Goal: Task Accomplishment & Management: Use online tool/utility

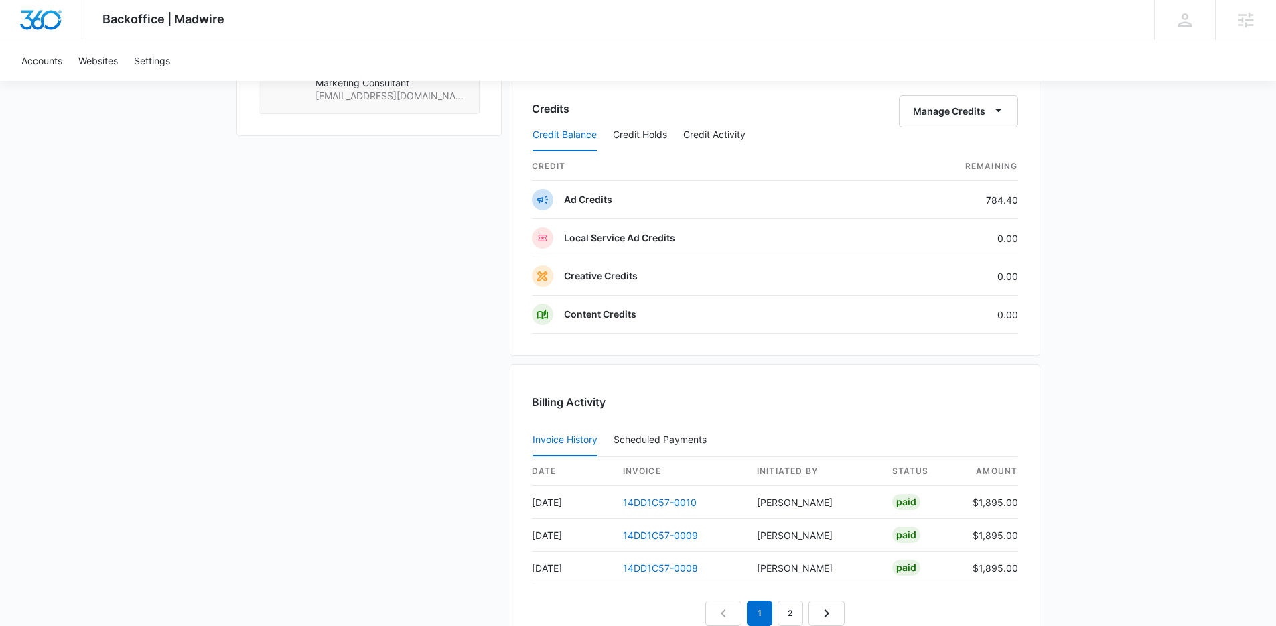
scroll to position [1017, 0]
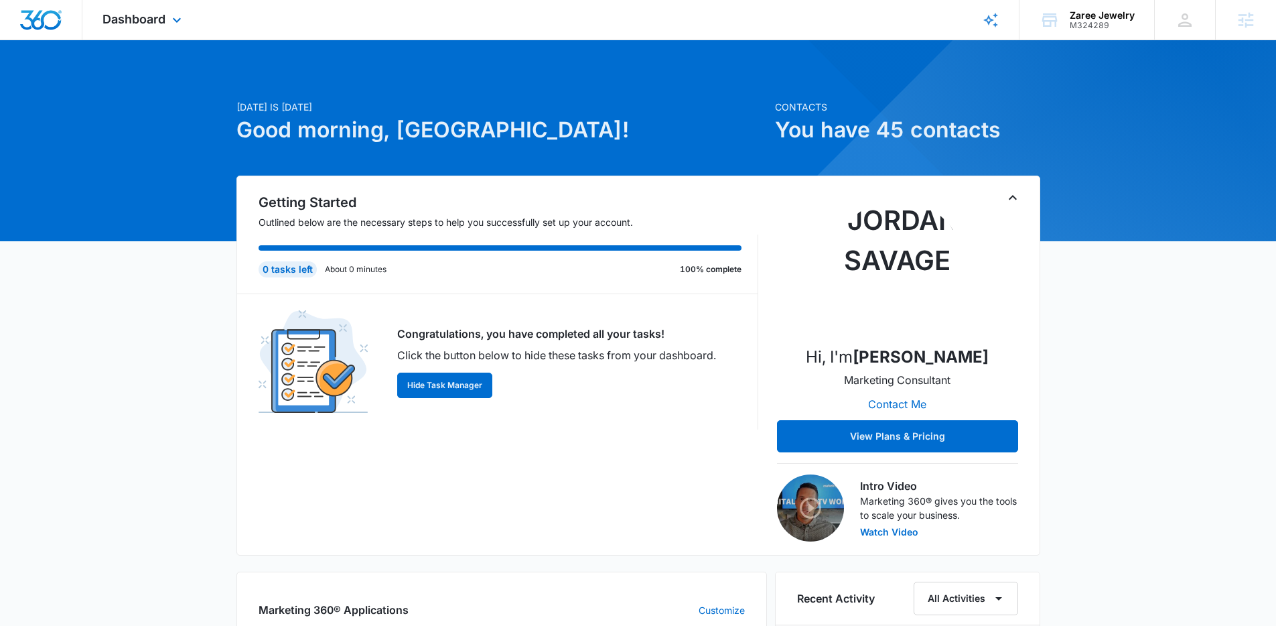
click at [186, 25] on div "Dashboard Apps Reputation Forms CRM Email Social Payments POS Content Ads Intel…" at bounding box center [143, 20] width 123 height 40
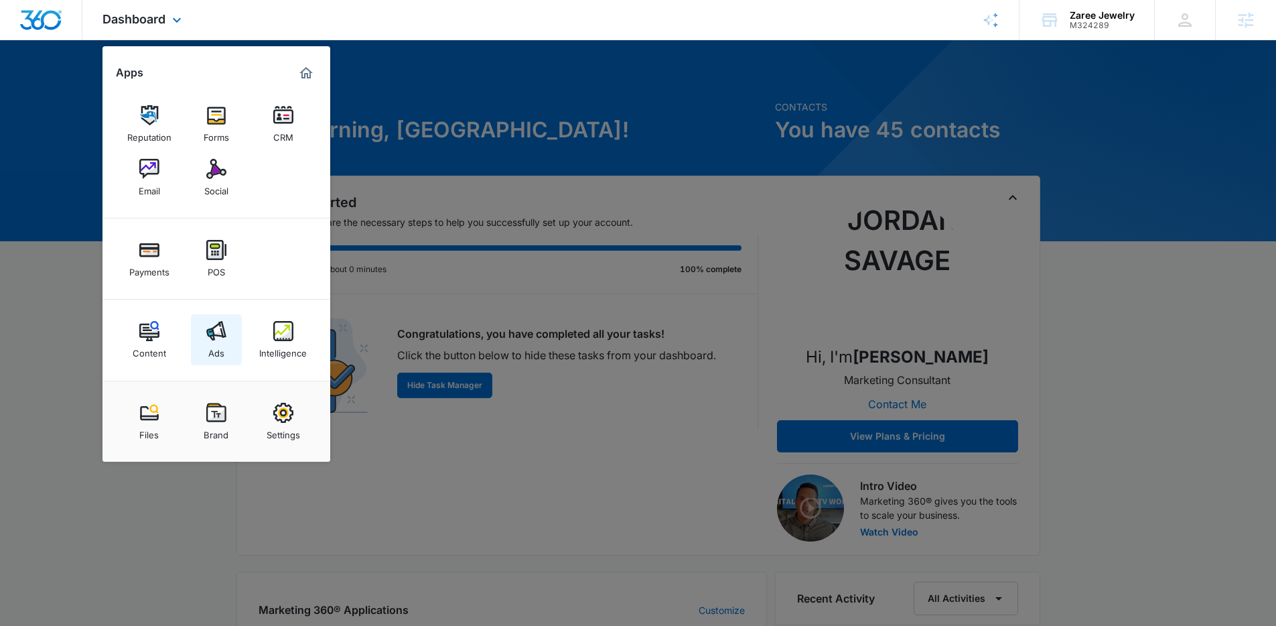
click at [226, 336] on link "Ads" at bounding box center [216, 339] width 51 height 51
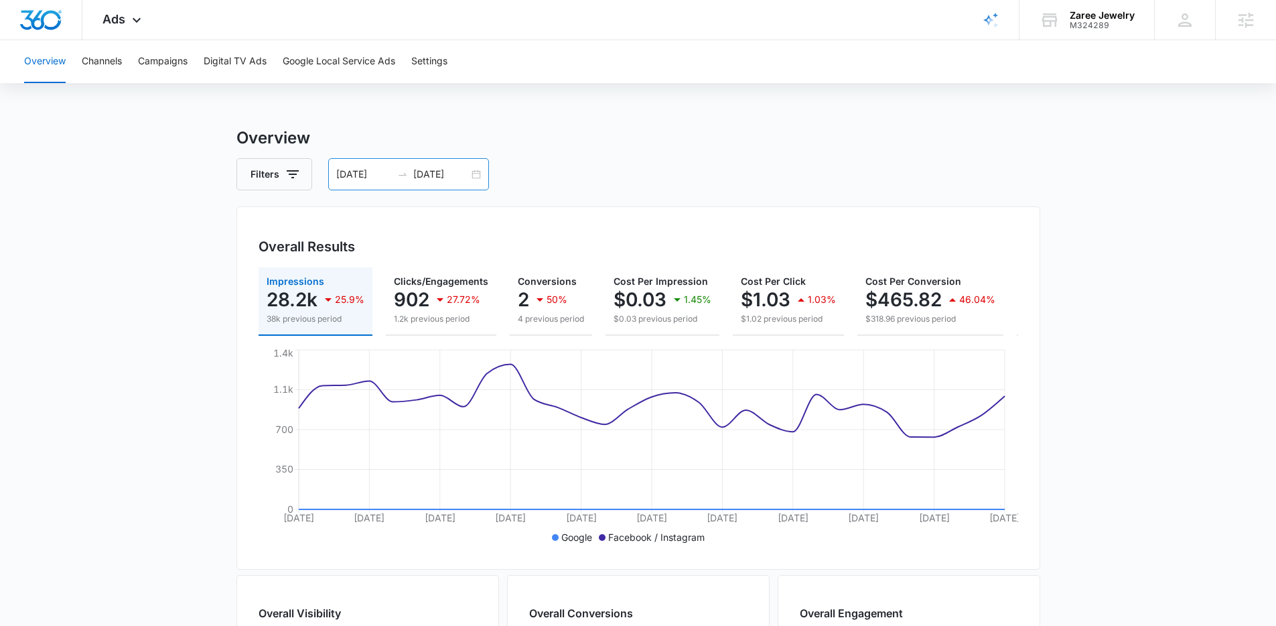
click at [477, 174] on div "08/02/2025 09/01/2025" at bounding box center [408, 174] width 161 height 32
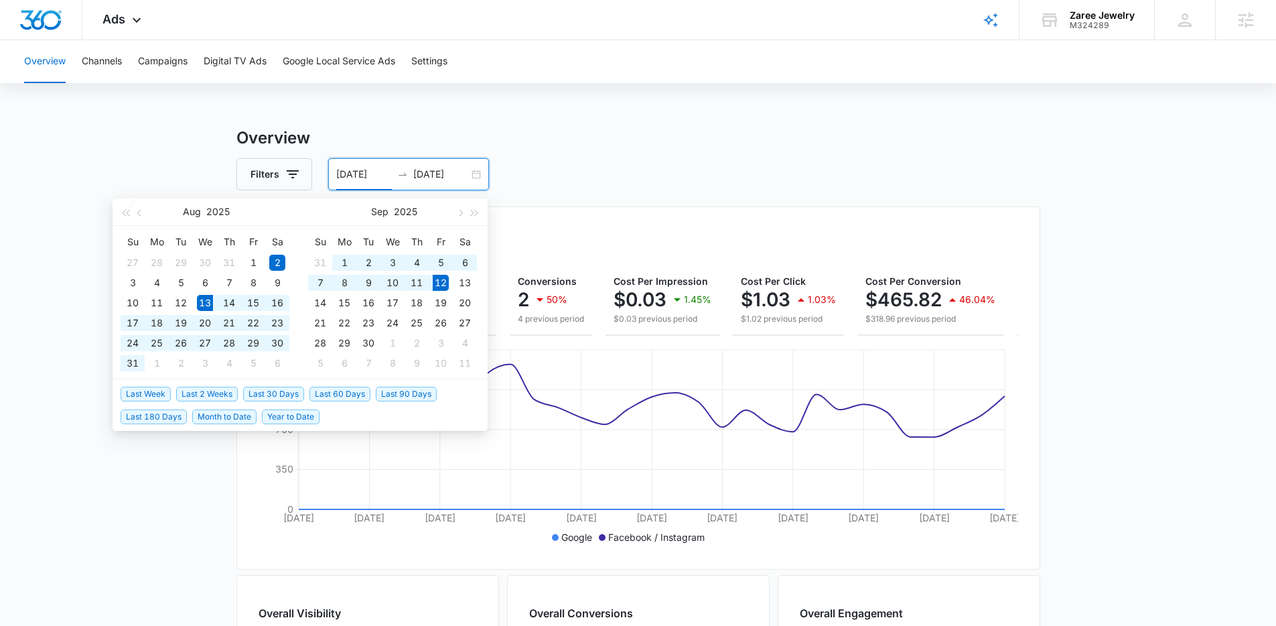
click at [280, 390] on span "Last 30 Days" at bounding box center [273, 394] width 61 height 15
type input "08/13/2025"
type input "09/12/2025"
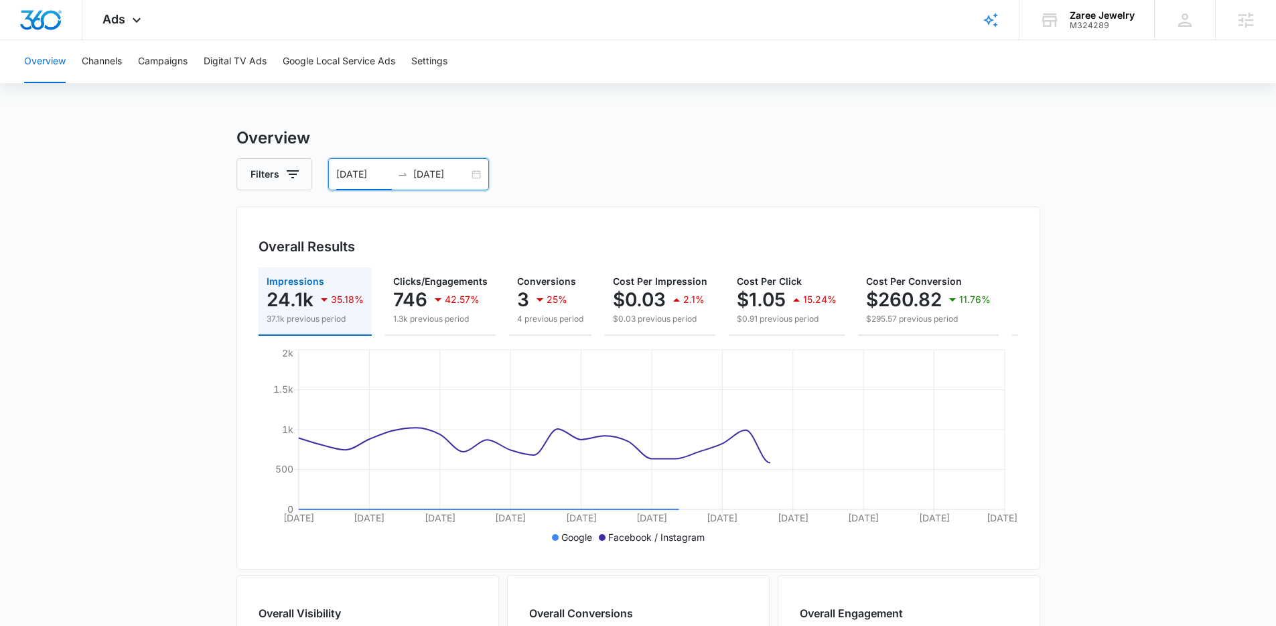
scroll to position [285, 0]
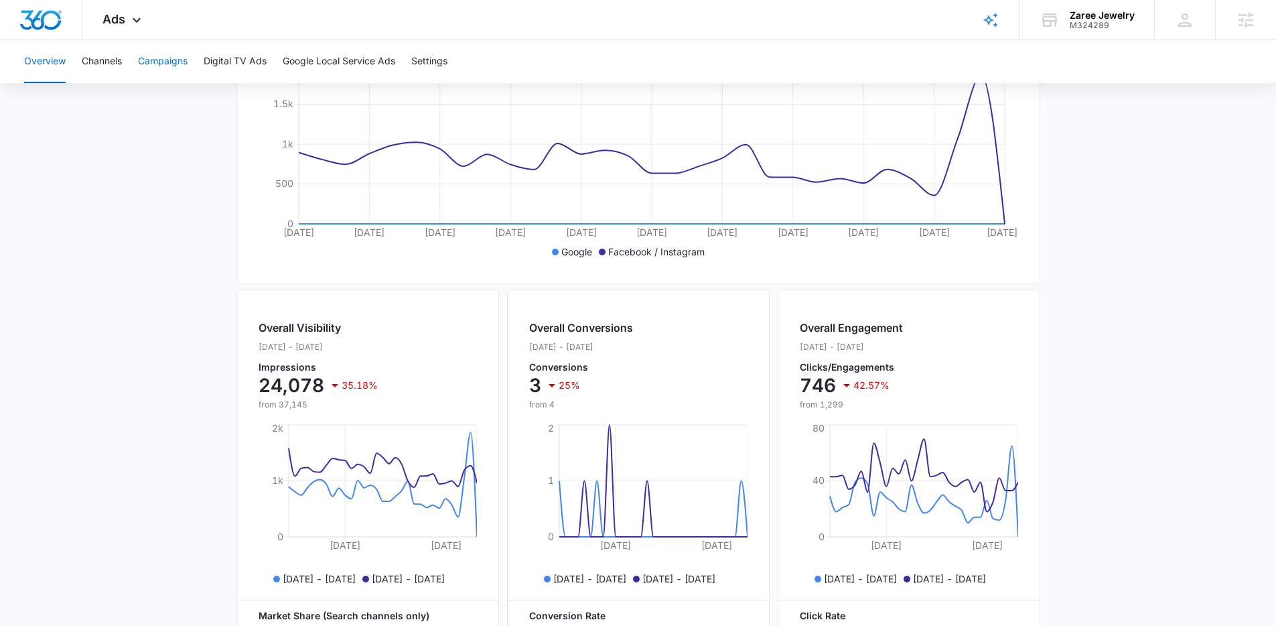
click at [162, 58] on button "Campaigns" at bounding box center [163, 61] width 50 height 43
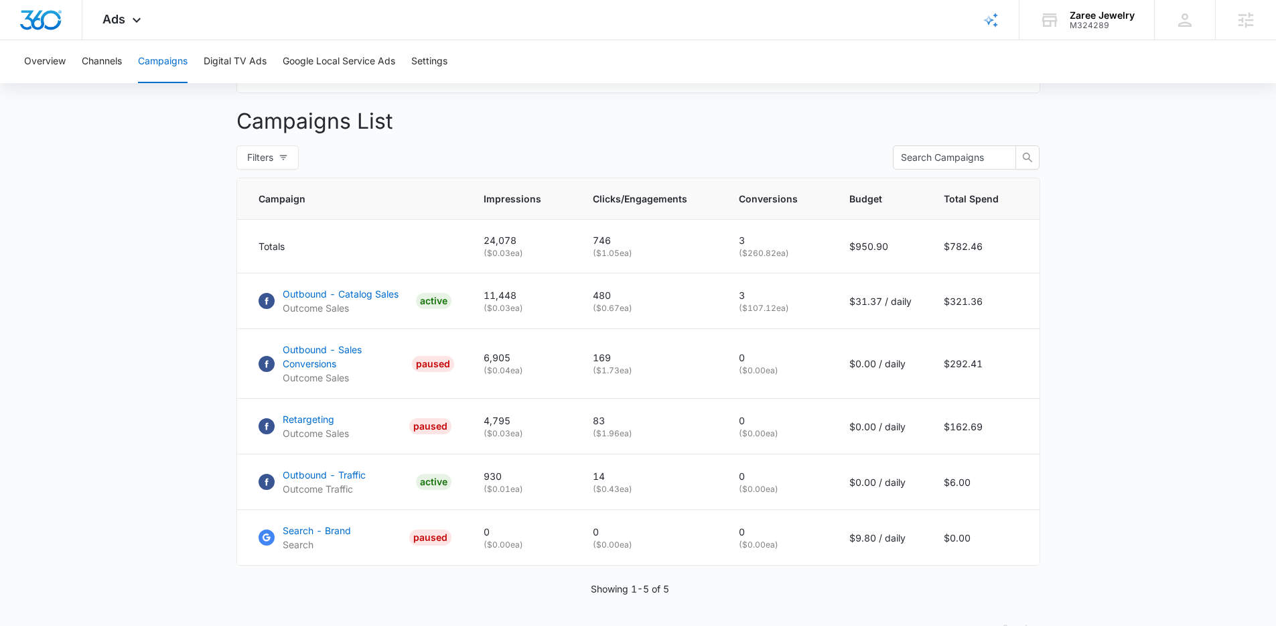
scroll to position [521, 0]
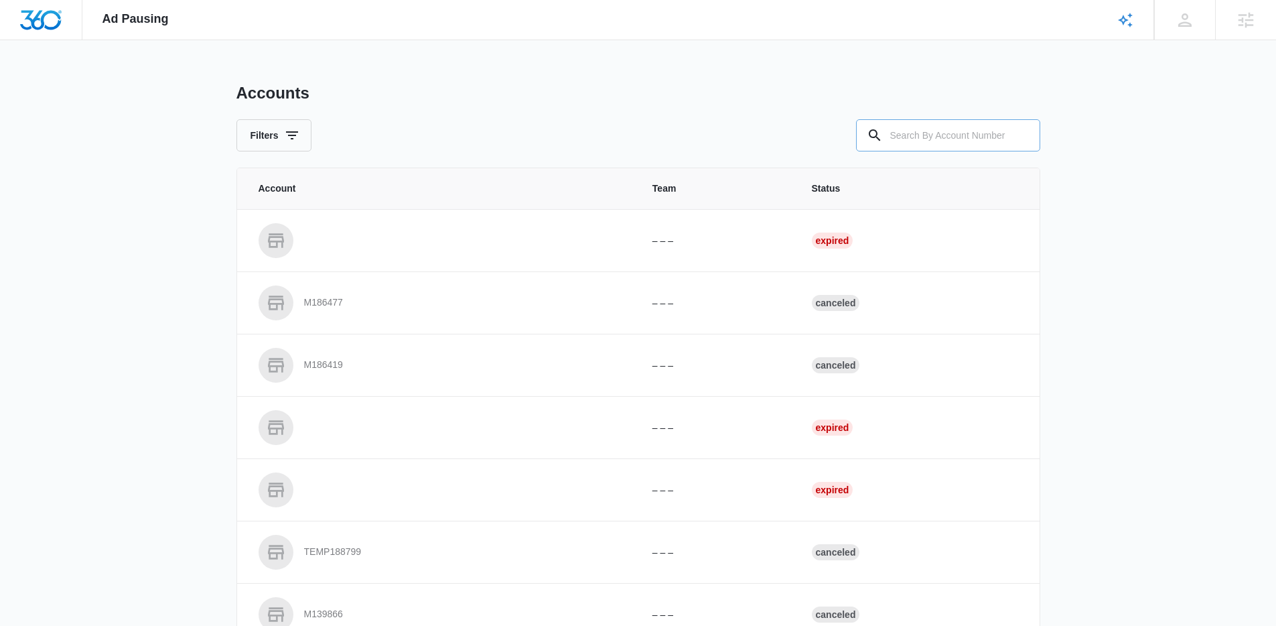
click at [918, 146] on input "text" at bounding box center [948, 135] width 184 height 32
paste input "M324289"
type input "M324289"
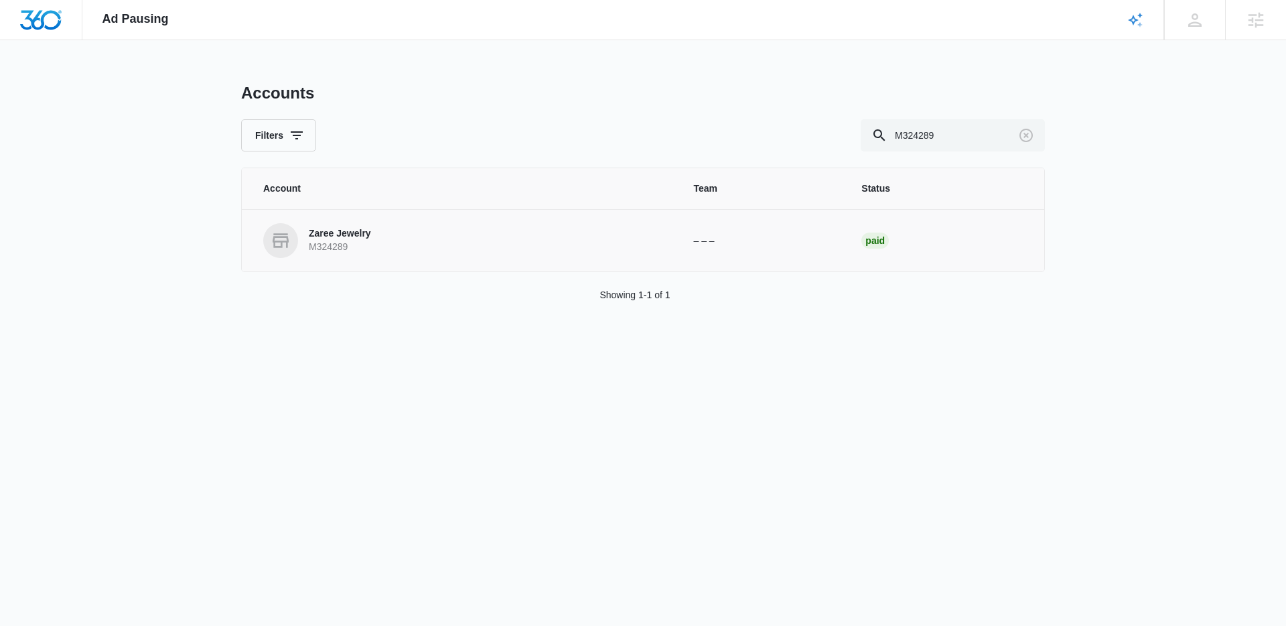
click at [543, 255] on link "Zaree Jewelry M324289" at bounding box center [462, 240] width 398 height 35
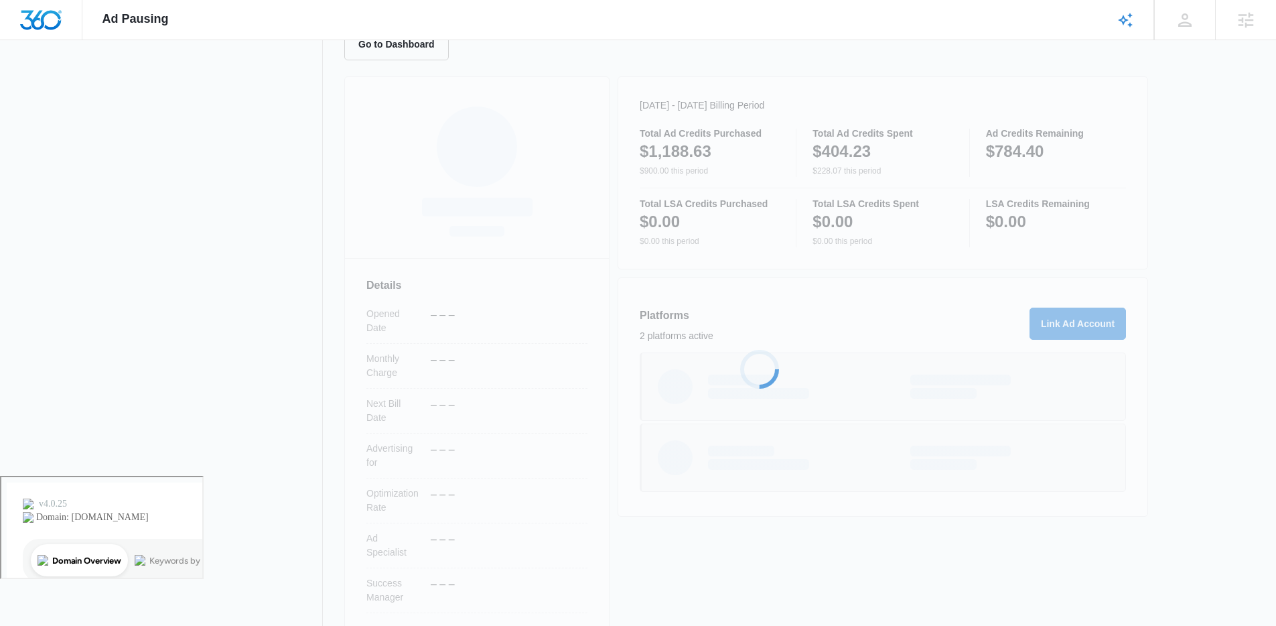
scroll to position [176, 0]
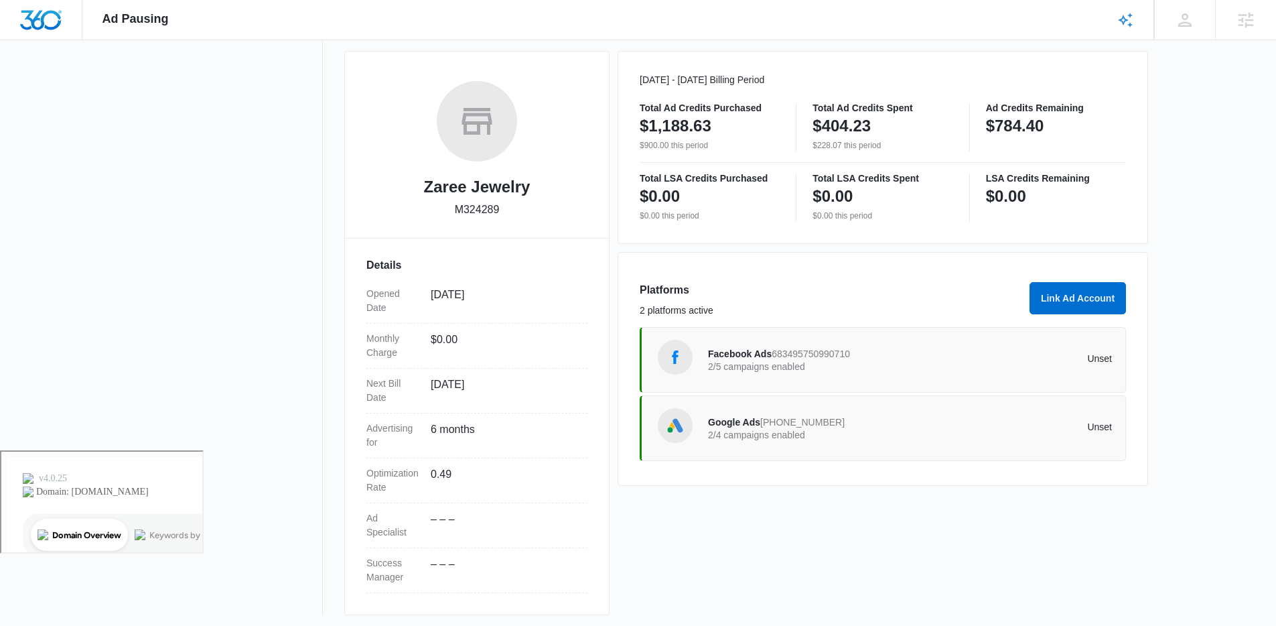
click at [726, 382] on div "Facebook Ads 683495750990710 2/5 campaigns enabled Unset" at bounding box center [883, 360] width 486 height 66
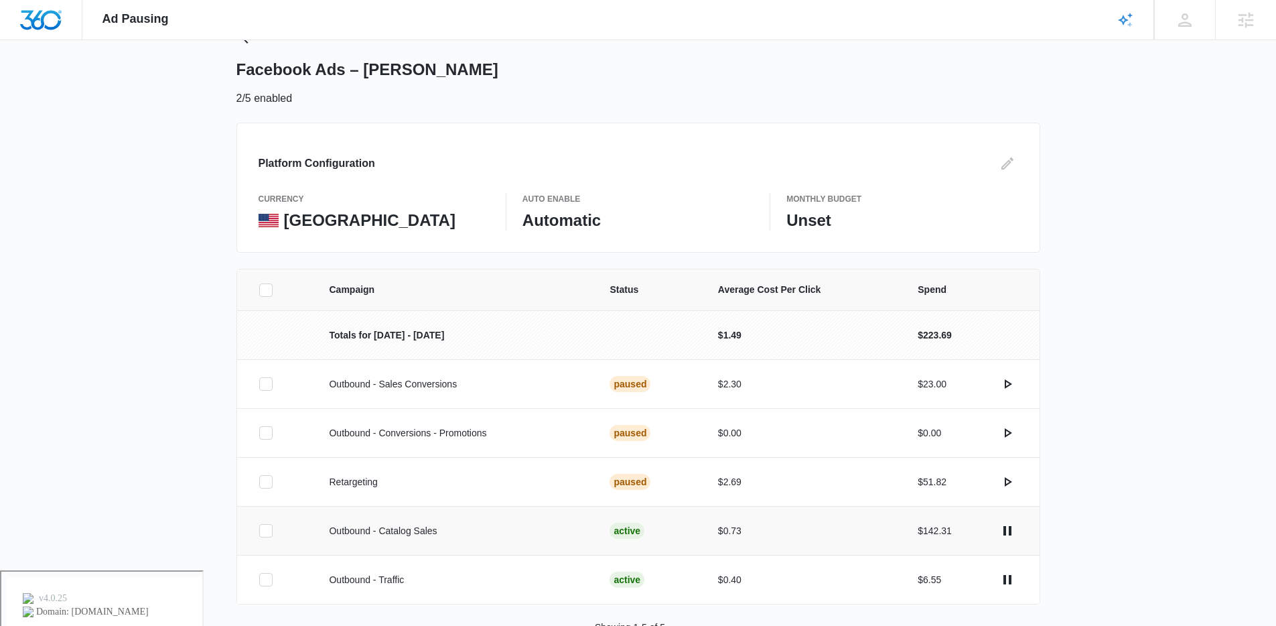
scroll to position [96, 0]
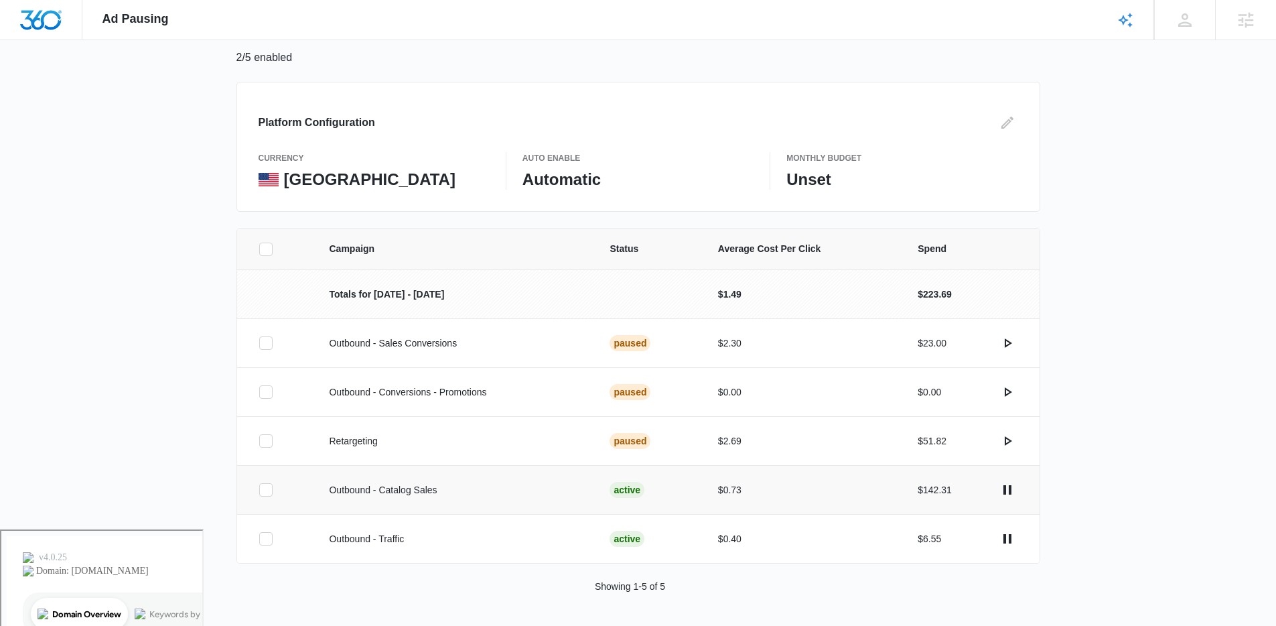
click at [264, 493] on icon at bounding box center [266, 490] width 12 height 12
click at [259, 490] on input "checkbox" at bounding box center [259, 490] width 1 height 1
click at [260, 539] on icon at bounding box center [266, 539] width 12 height 12
click at [259, 539] on input "checkbox" at bounding box center [259, 539] width 1 height 1
click at [1211, 612] on button "Pause Campaigns" at bounding box center [1205, 606] width 109 height 32
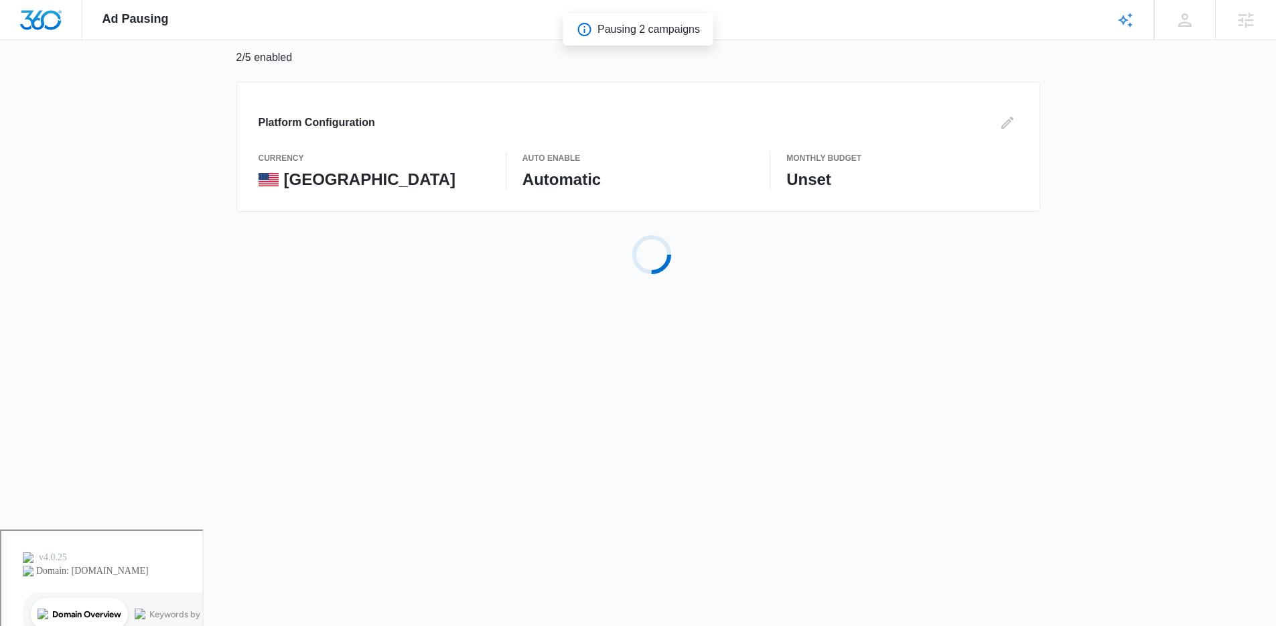
scroll to position [0, 0]
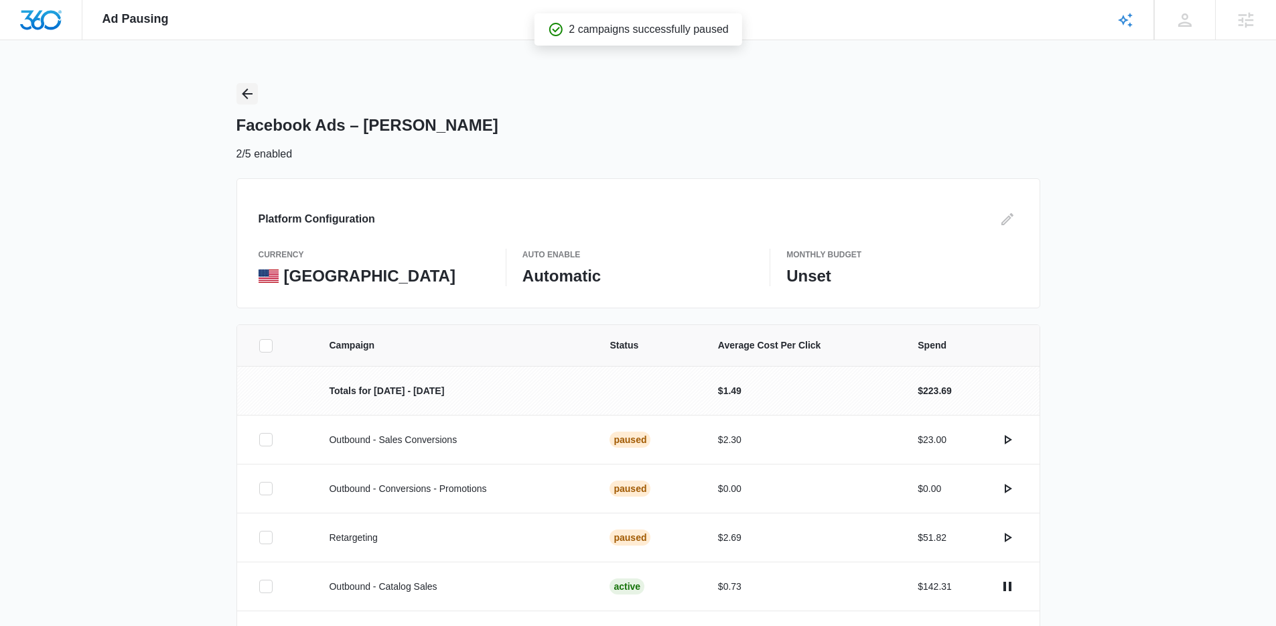
click at [251, 87] on icon "Back" at bounding box center [247, 94] width 16 height 16
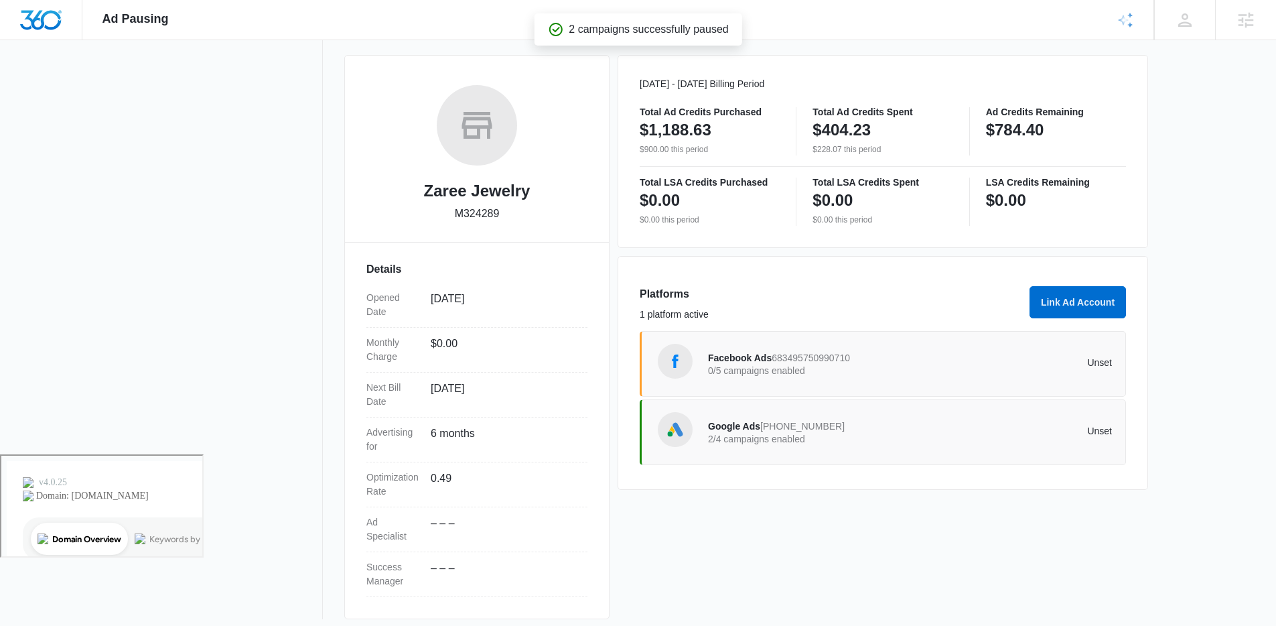
scroll to position [174, 0]
click at [789, 429] on span "734-715-3803" at bounding box center [802, 424] width 84 height 11
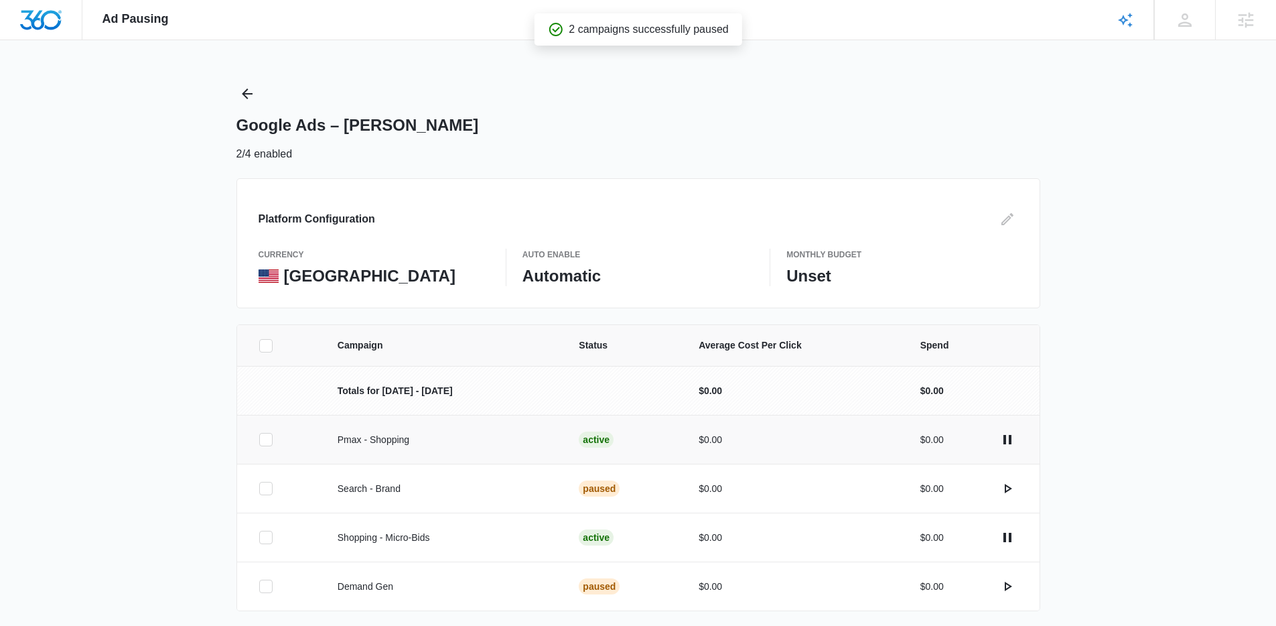
click at [269, 439] on icon at bounding box center [266, 439] width 12 height 12
click at [259, 439] on input "checkbox" at bounding box center [259, 439] width 1 height 1
click at [271, 535] on icon at bounding box center [266, 537] width 12 height 12
click at [259, 537] on input "checkbox" at bounding box center [259, 537] width 1 height 1
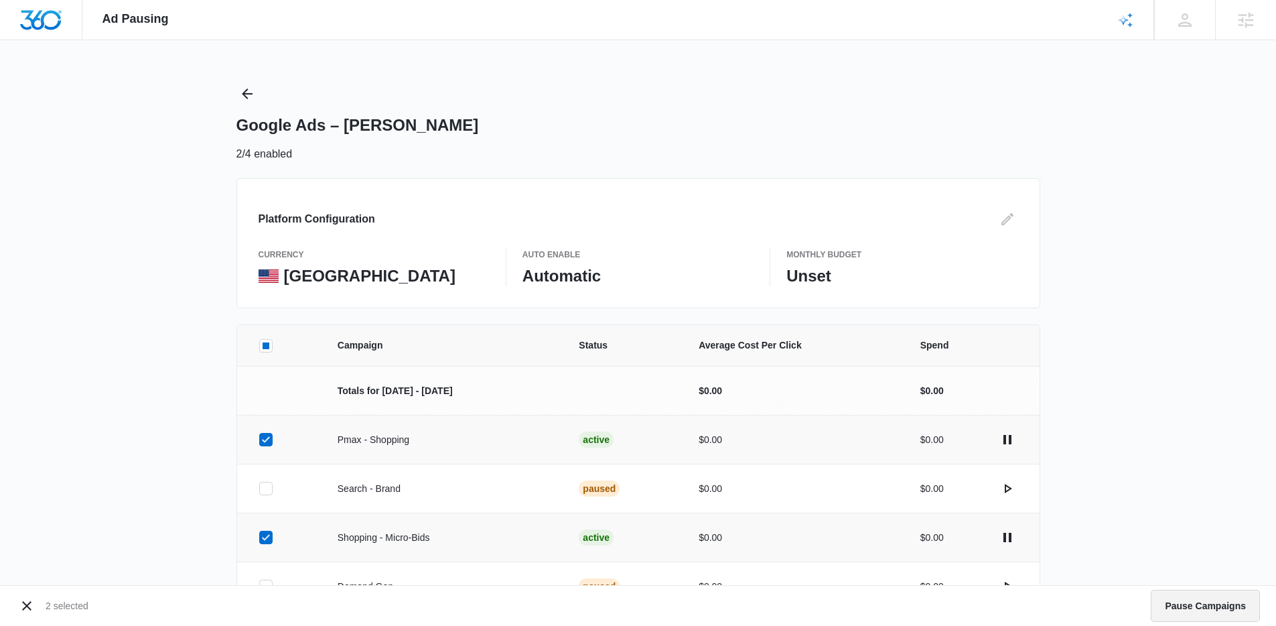
click at [1166, 601] on button "Pause Campaigns" at bounding box center [1205, 606] width 109 height 32
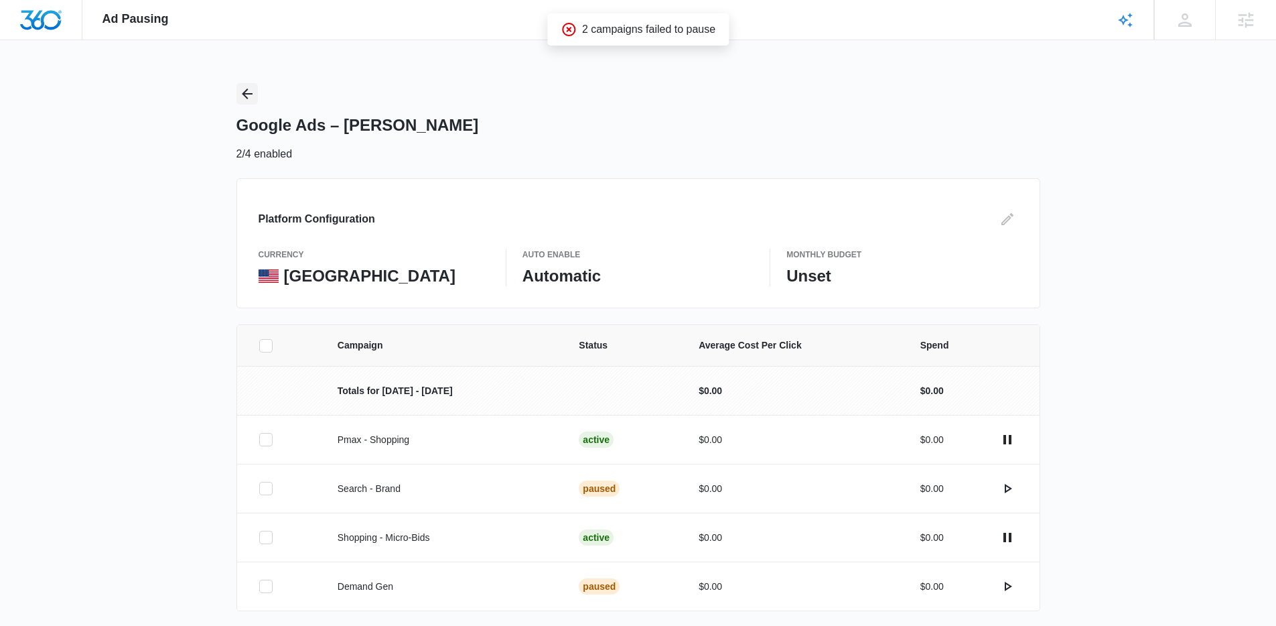
click at [251, 91] on icon "Back" at bounding box center [247, 94] width 16 height 16
